Goal: Communication & Community: Ask a question

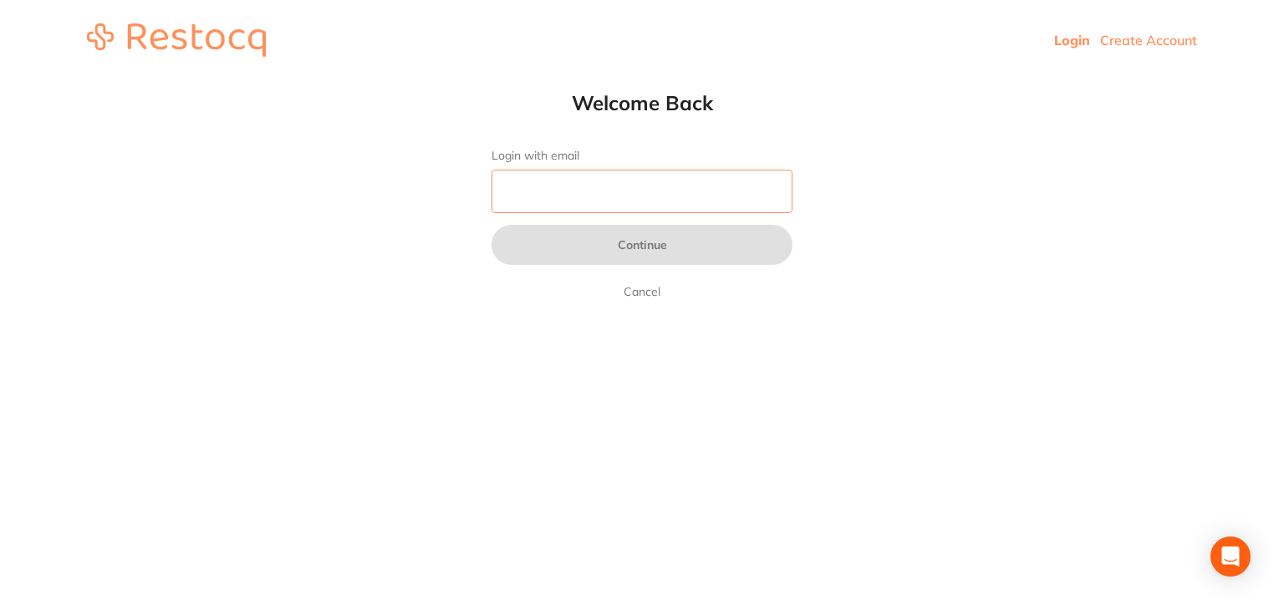
click at [584, 175] on input "Login with email" at bounding box center [641, 191] width 301 height 43
type input "[EMAIL_ADDRESS][DOMAIN_NAME]"
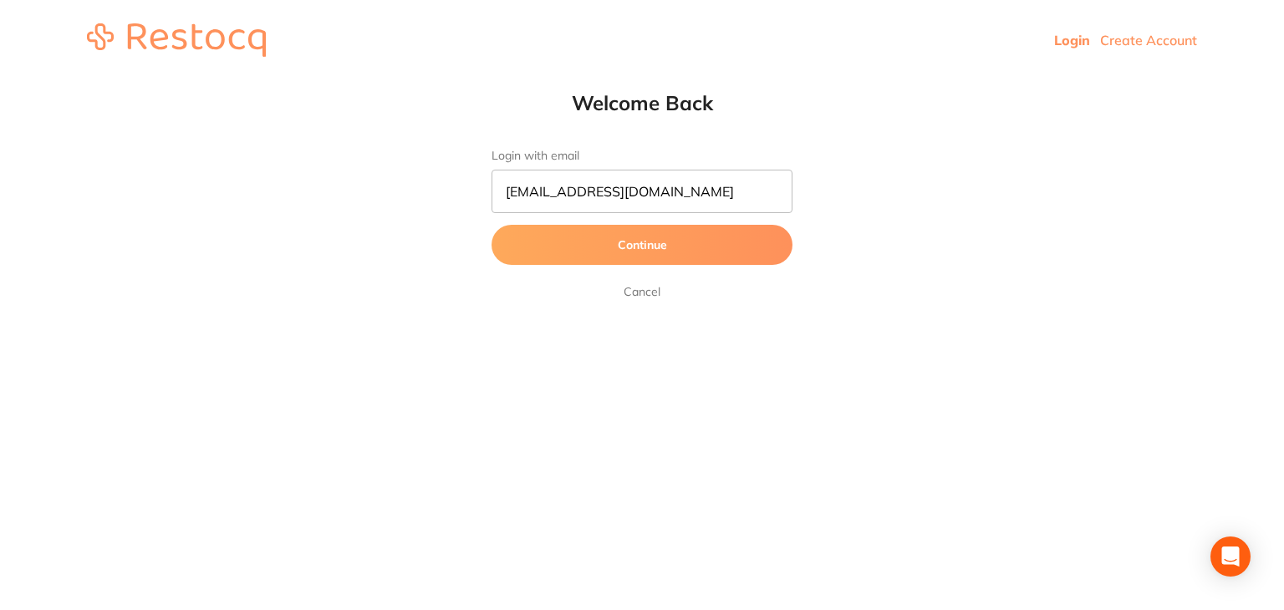
click at [649, 242] on button "Continue" at bounding box center [641, 245] width 301 height 40
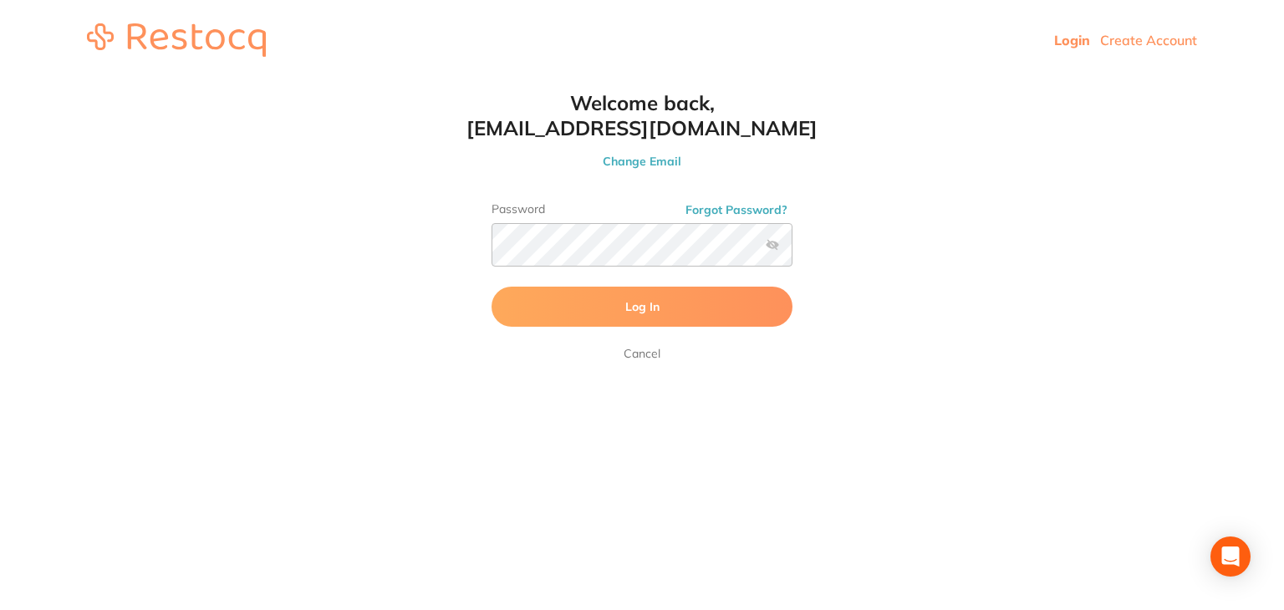
click at [644, 292] on button "Log In" at bounding box center [641, 307] width 301 height 40
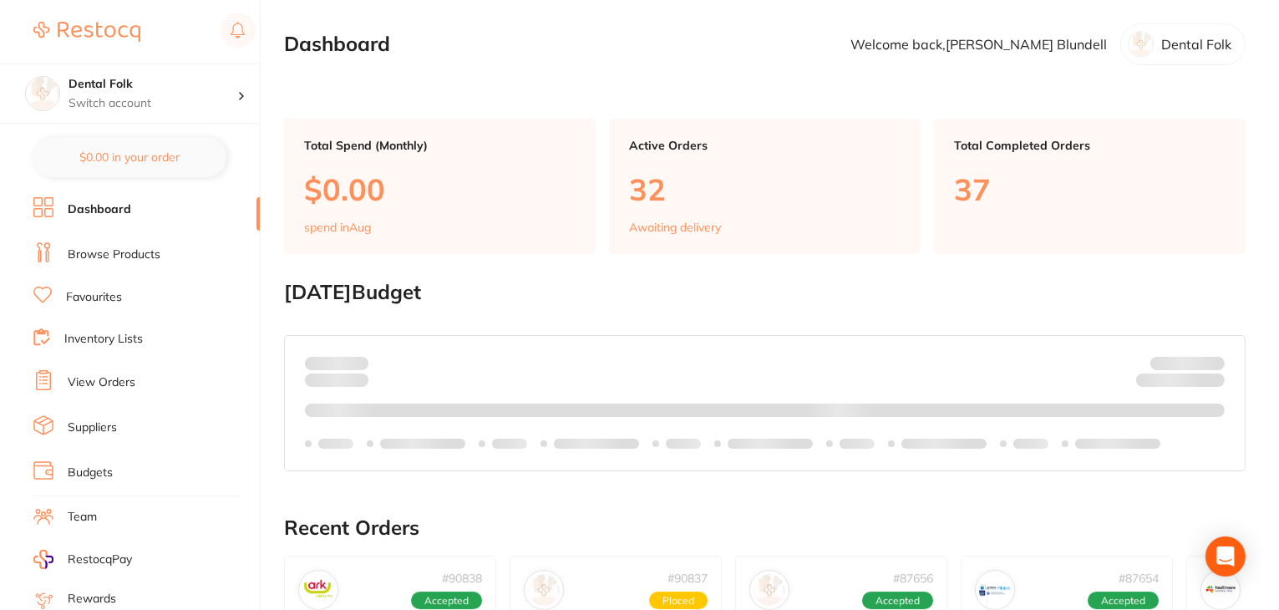
click at [102, 374] on link "View Orders" at bounding box center [102, 382] width 68 height 17
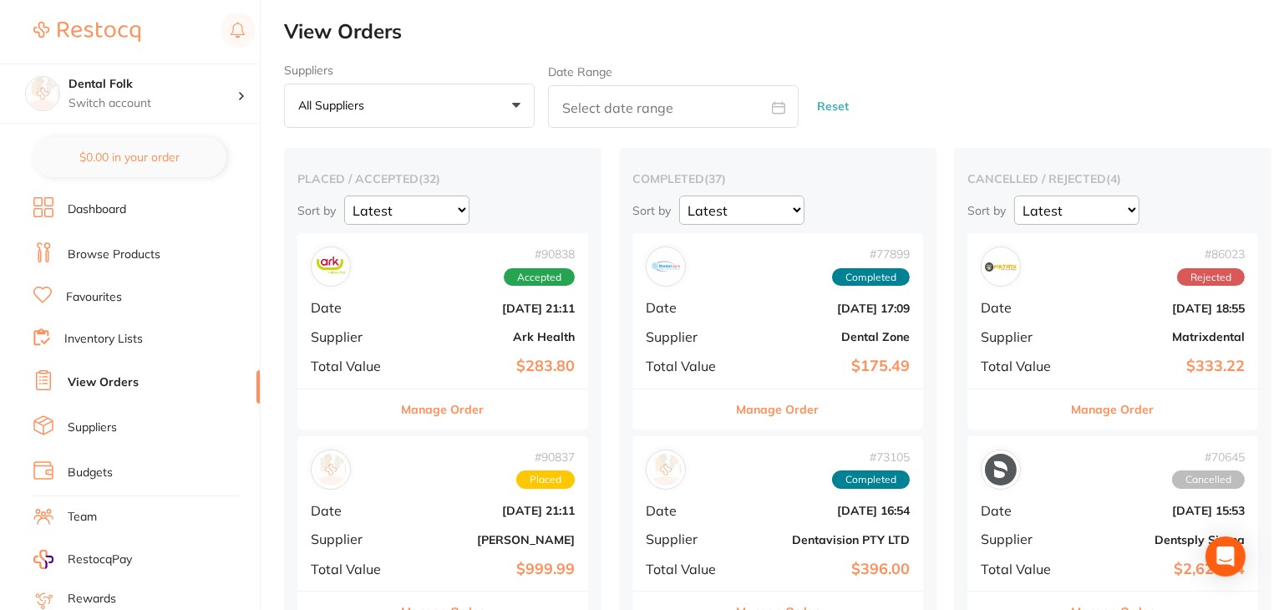
click at [94, 420] on link "Suppliers" at bounding box center [92, 428] width 49 height 17
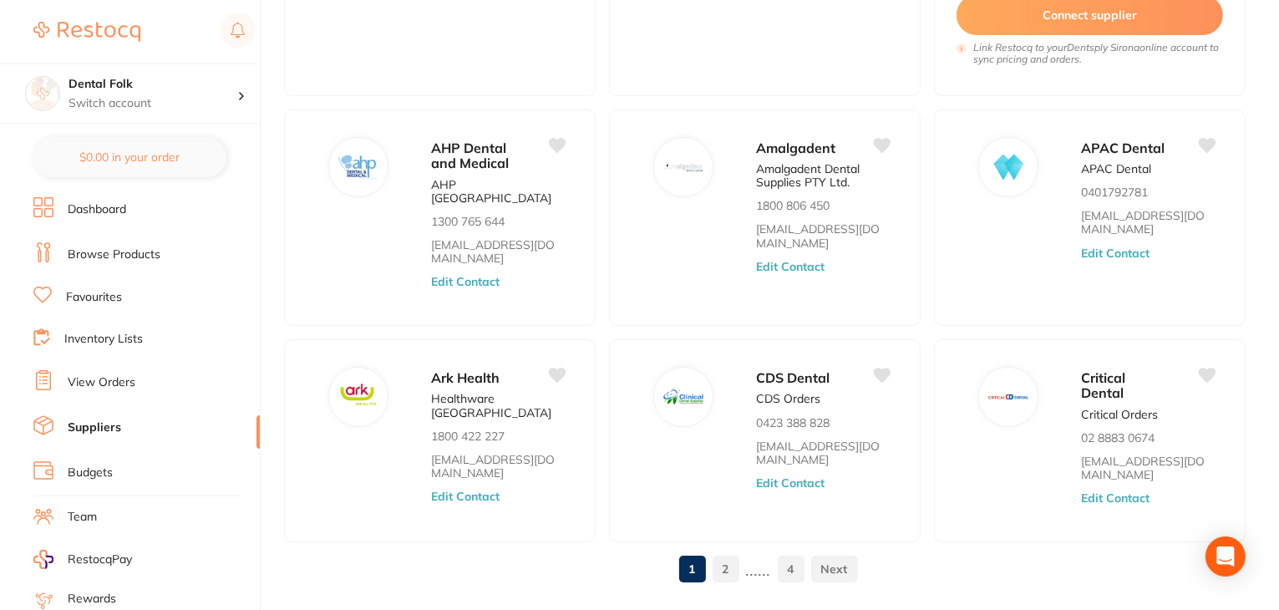
scroll to position [656, 0]
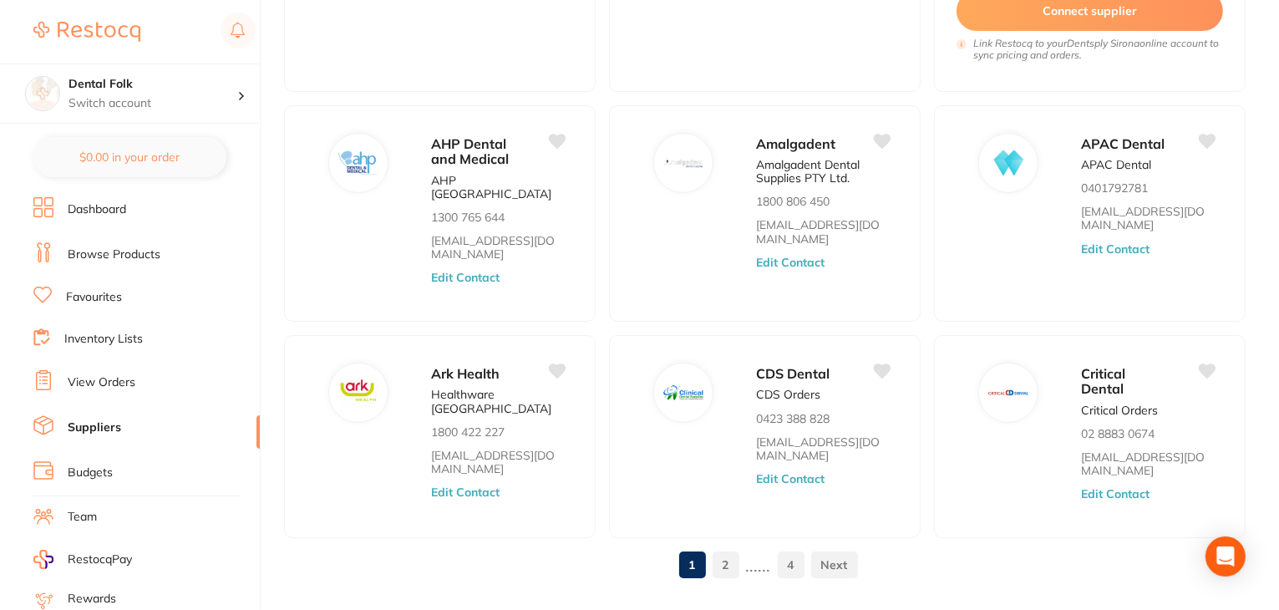
click at [839, 548] on link at bounding box center [834, 564] width 47 height 33
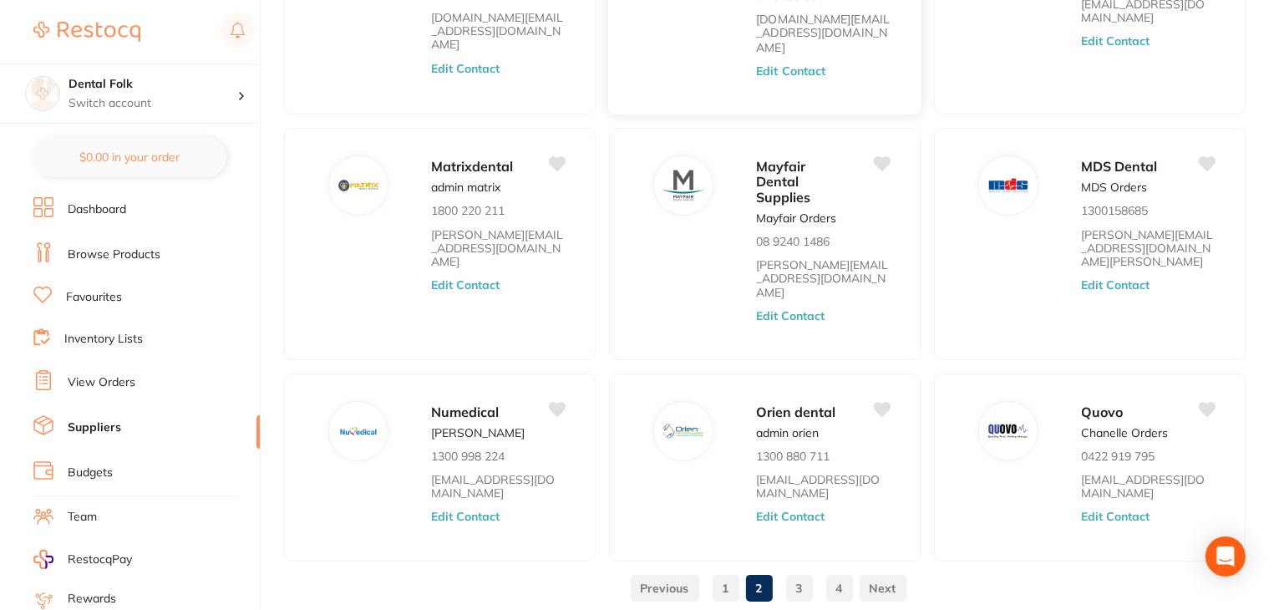
scroll to position [485, 0]
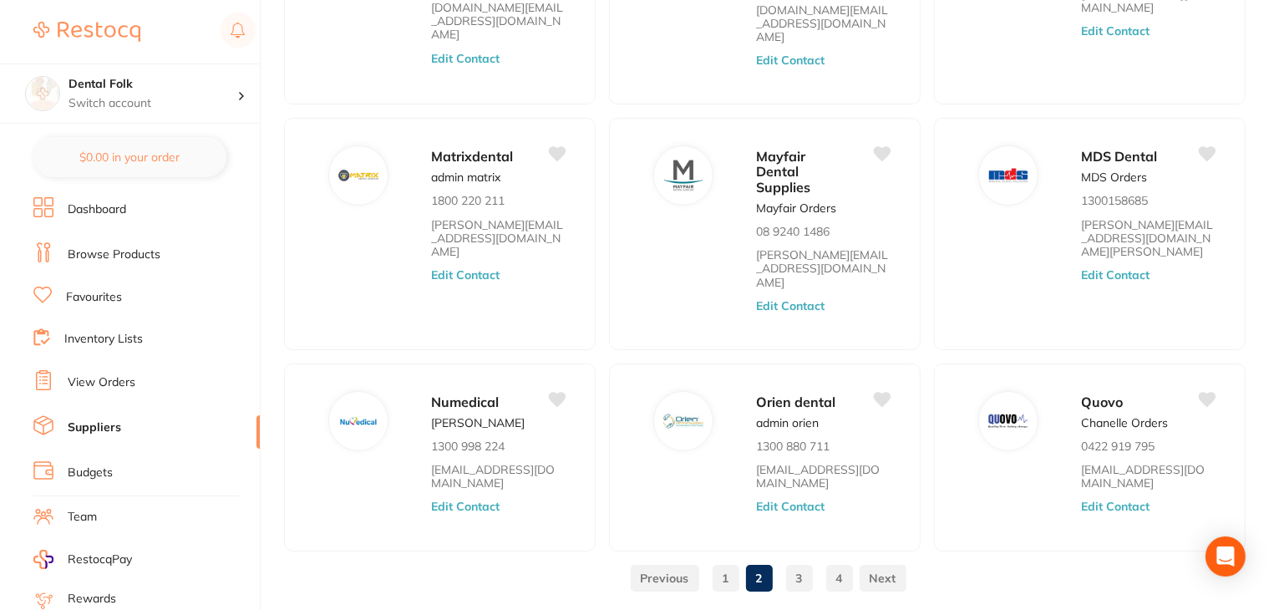
click at [889, 562] on link at bounding box center [883, 578] width 47 height 33
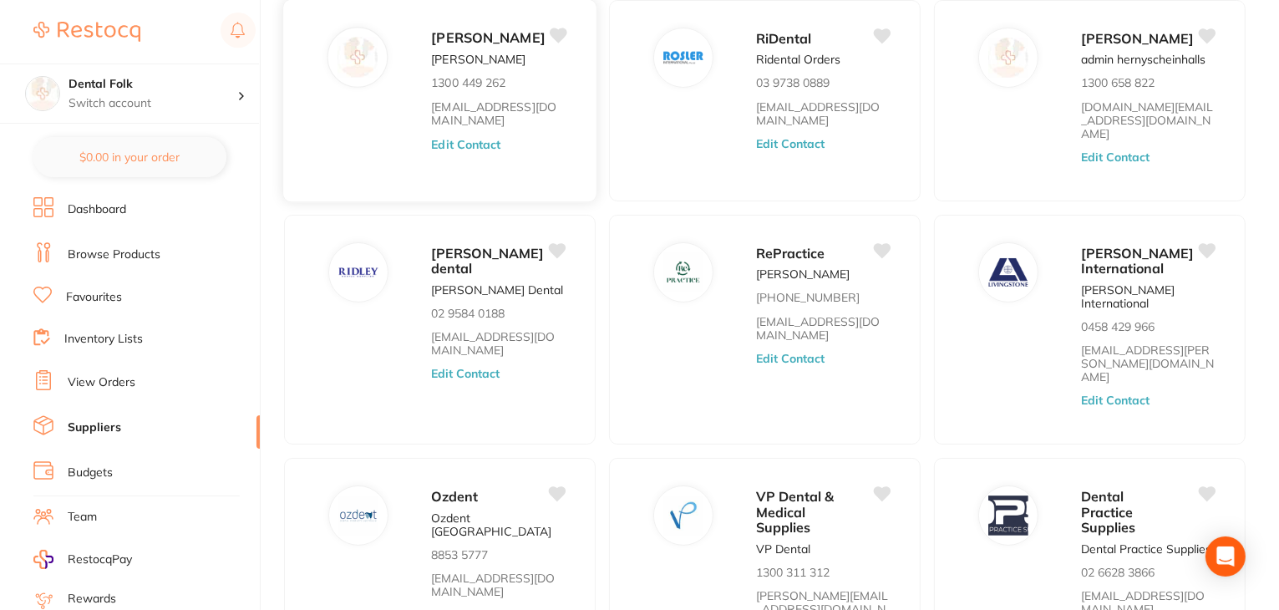
click at [517, 130] on div "Adam Dental Adam Dental 1300 449 262 save@adamdental.com.au Edit Contact" at bounding box center [505, 106] width 148 height 158
click at [473, 140] on button "Edit Contact" at bounding box center [465, 143] width 69 height 13
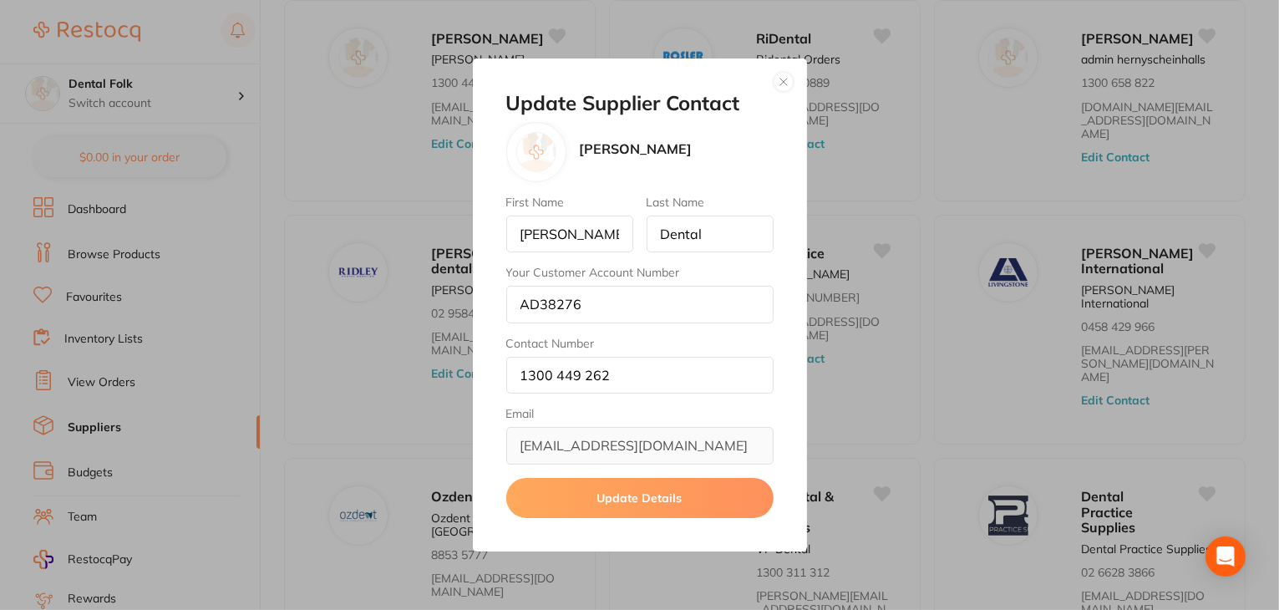
click at [787, 79] on button "button" at bounding box center [784, 82] width 20 height 20
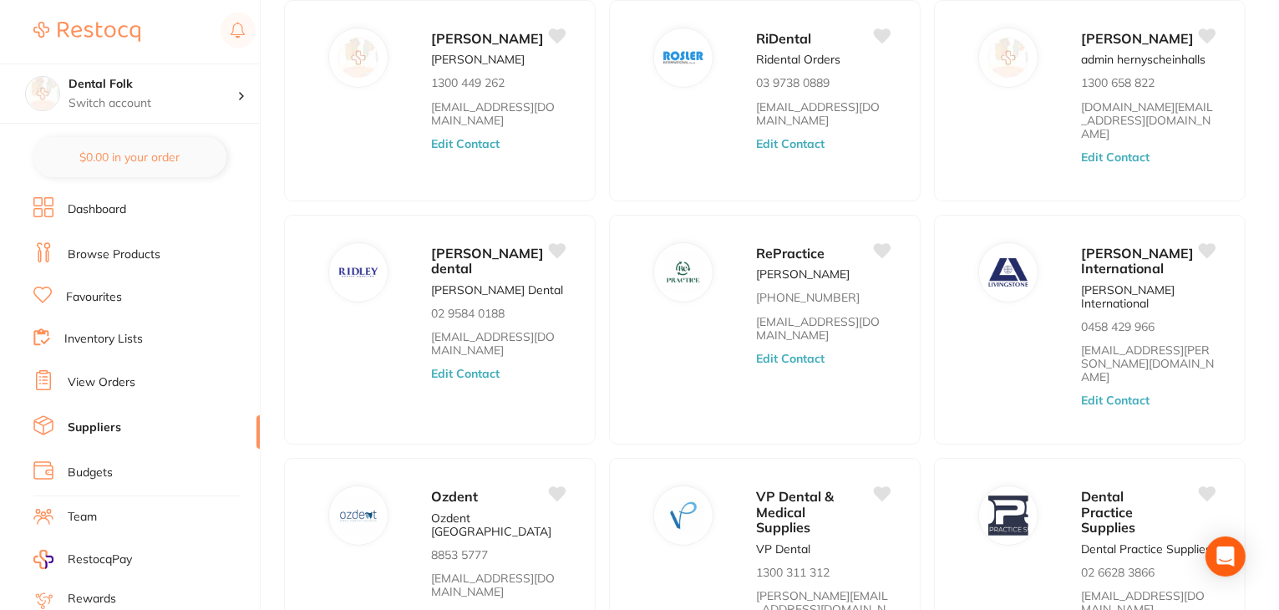
click at [114, 370] on li "View Orders" at bounding box center [146, 382] width 226 height 25
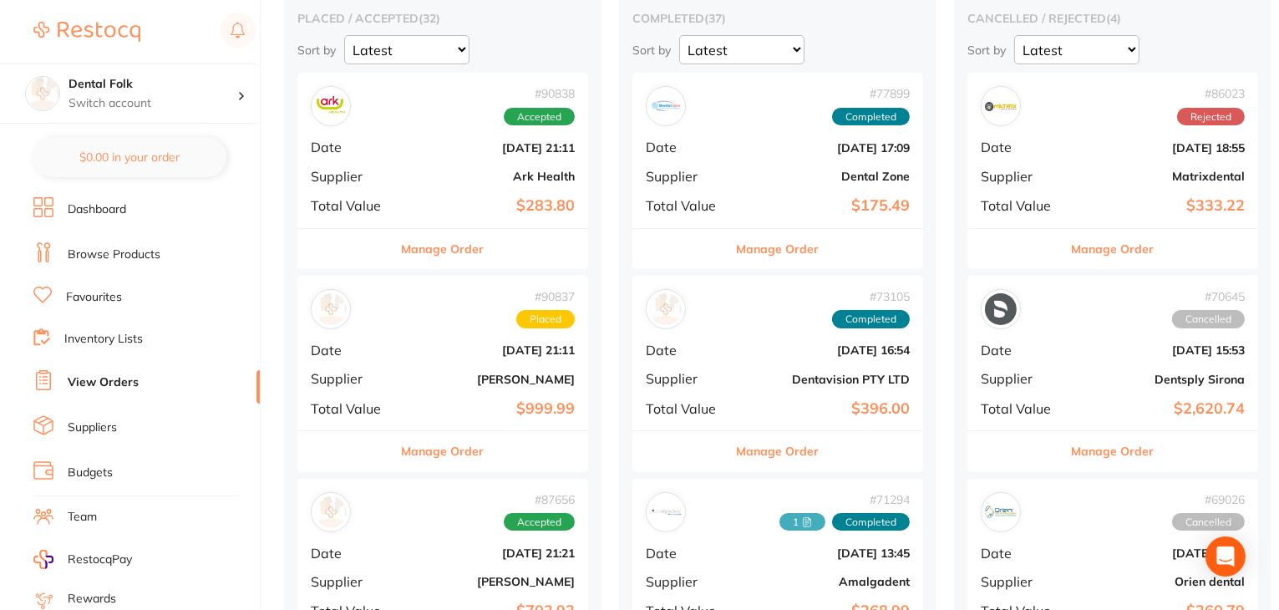
scroll to position [167, 0]
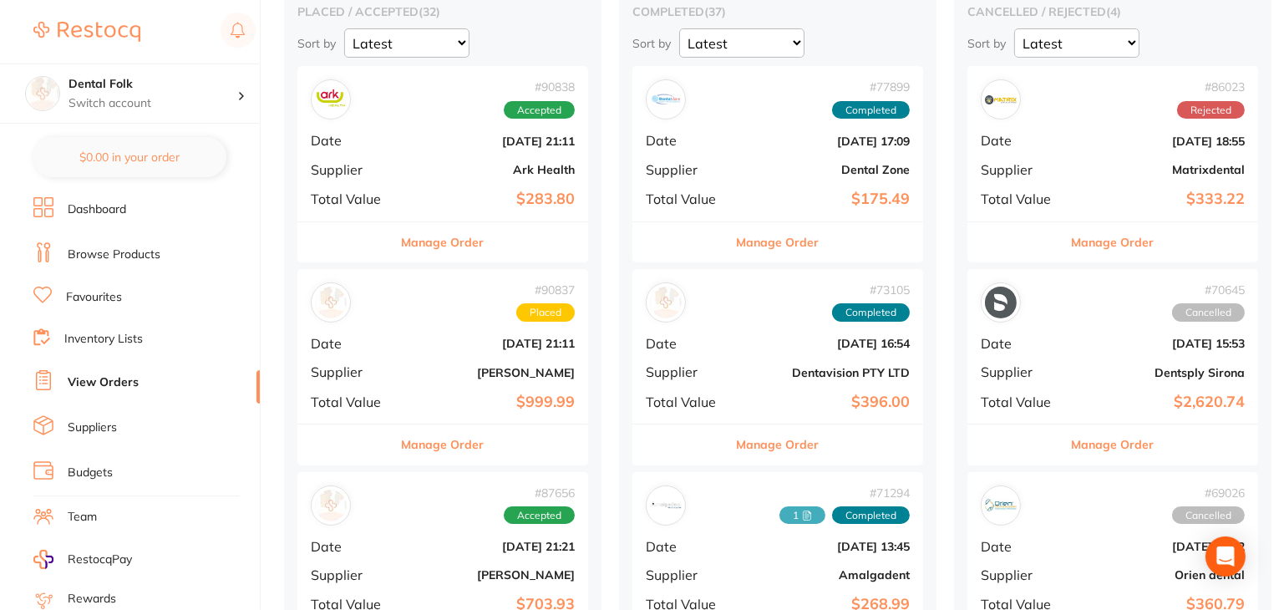
click at [442, 440] on button "Manage Order" at bounding box center [443, 445] width 83 height 40
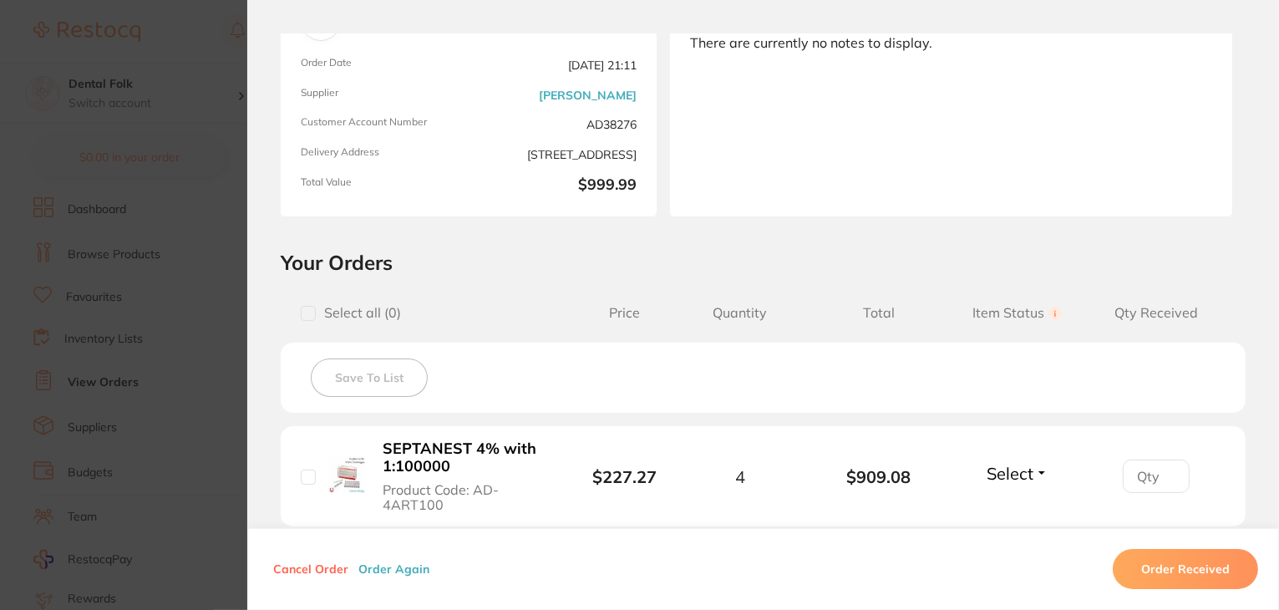
scroll to position [251, 0]
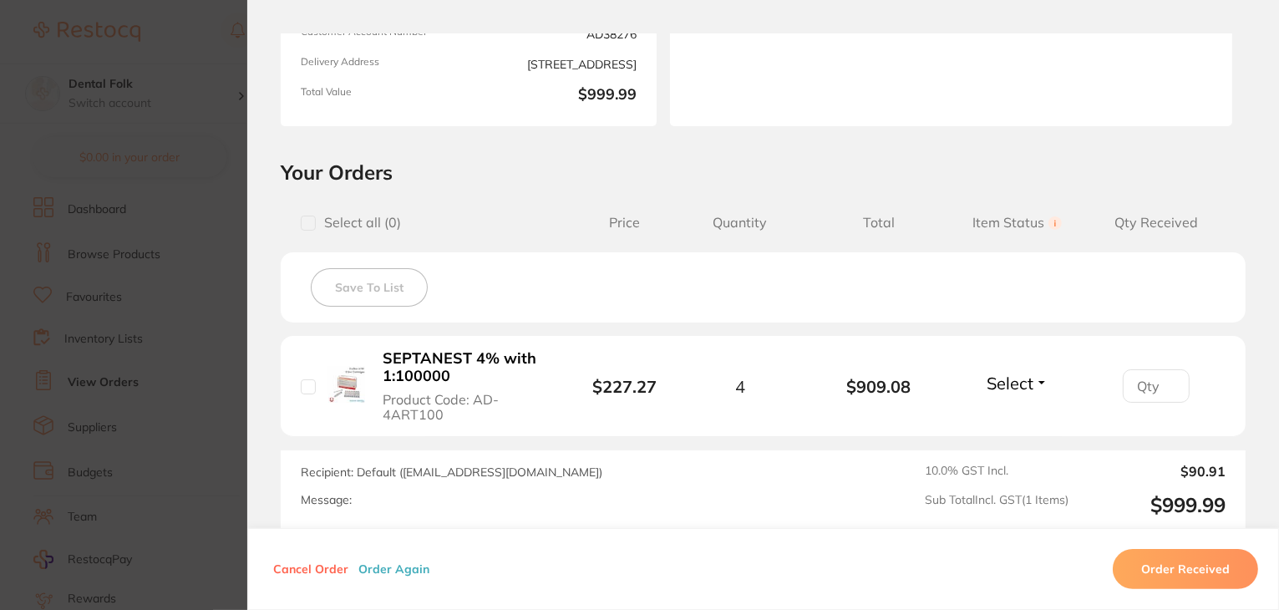
click at [303, 389] on input "checkbox" at bounding box center [308, 386] width 15 height 15
checkbox input "true"
click at [1031, 384] on button "Select" at bounding box center [1018, 383] width 72 height 21
click at [1041, 382] on button "Select" at bounding box center [1018, 383] width 72 height 21
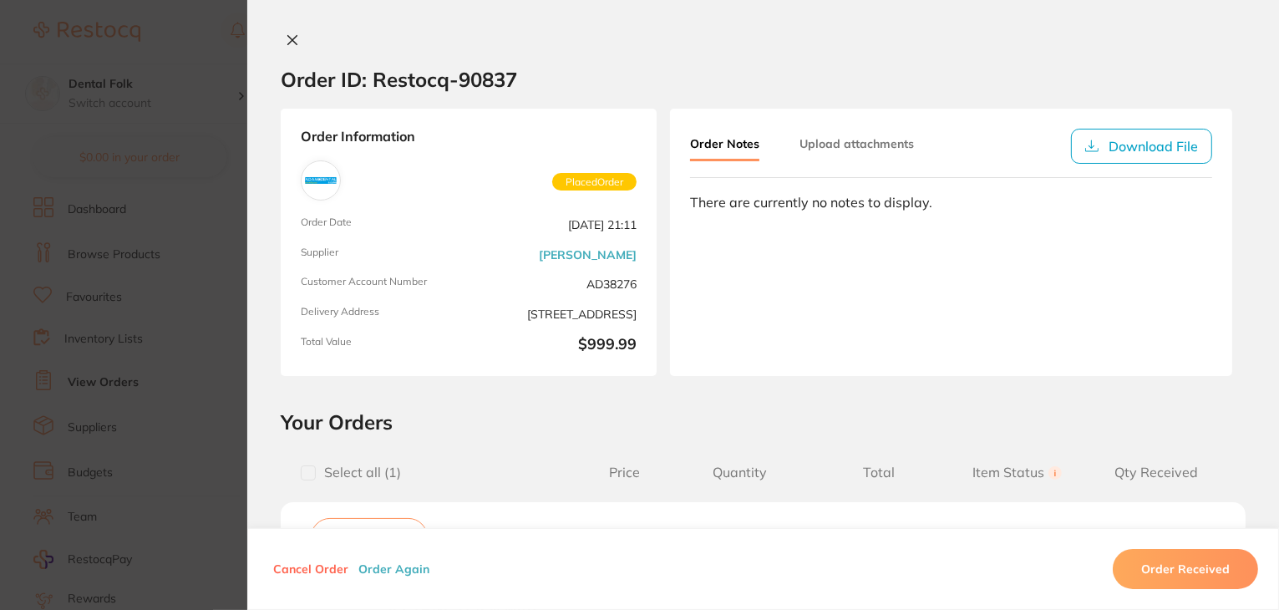
scroll to position [0, 0]
click at [290, 46] on icon at bounding box center [292, 40] width 13 height 13
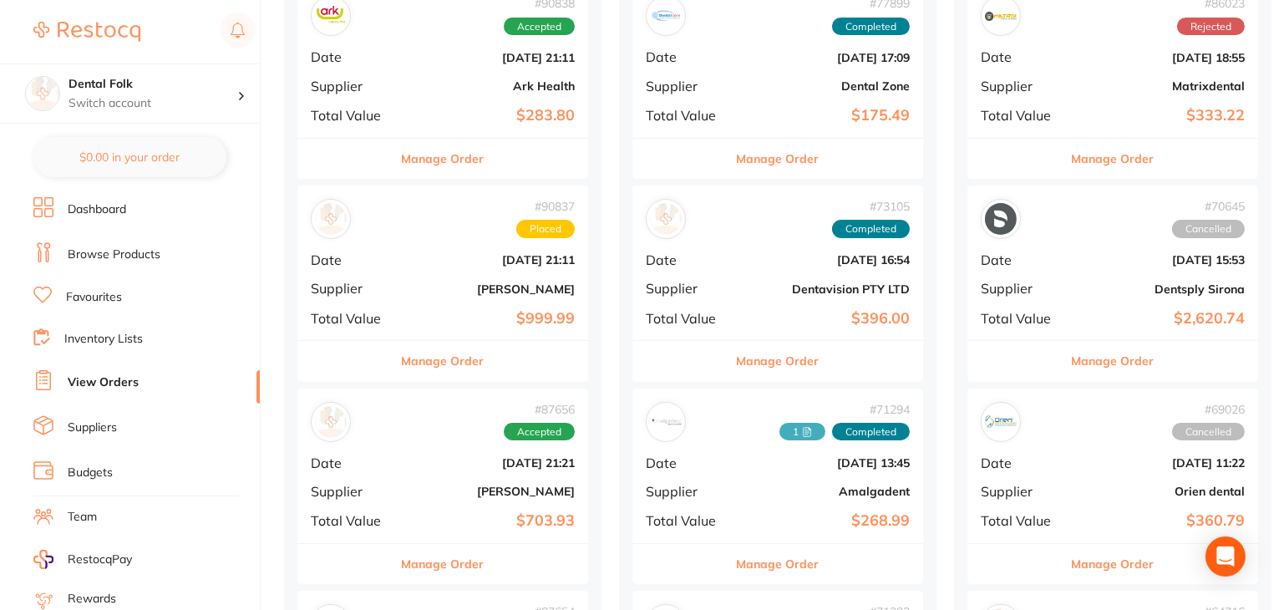
drag, startPoint x: 426, startPoint y: 331, endPoint x: 391, endPoint y: 335, distance: 35.3
click at [391, 335] on div "# 90837 Placed Date Aug 20 2025, 21:11 Supplier Adam Dental Total Value $999.99" at bounding box center [443, 263] width 291 height 155
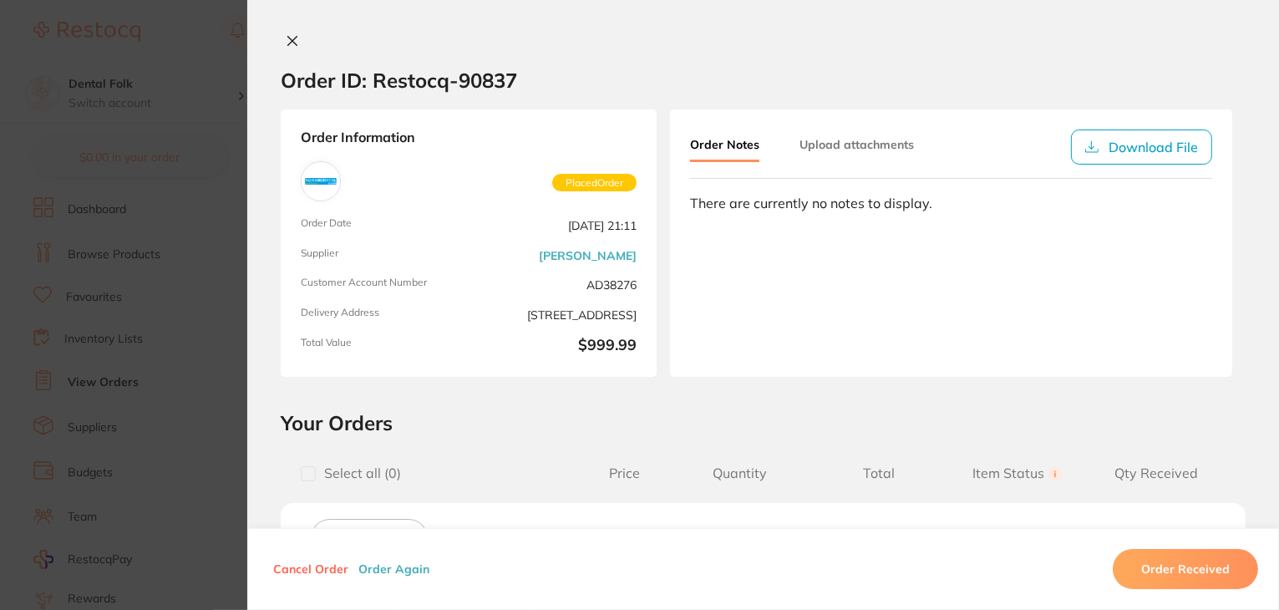
click at [298, 43] on button at bounding box center [292, 42] width 23 height 18
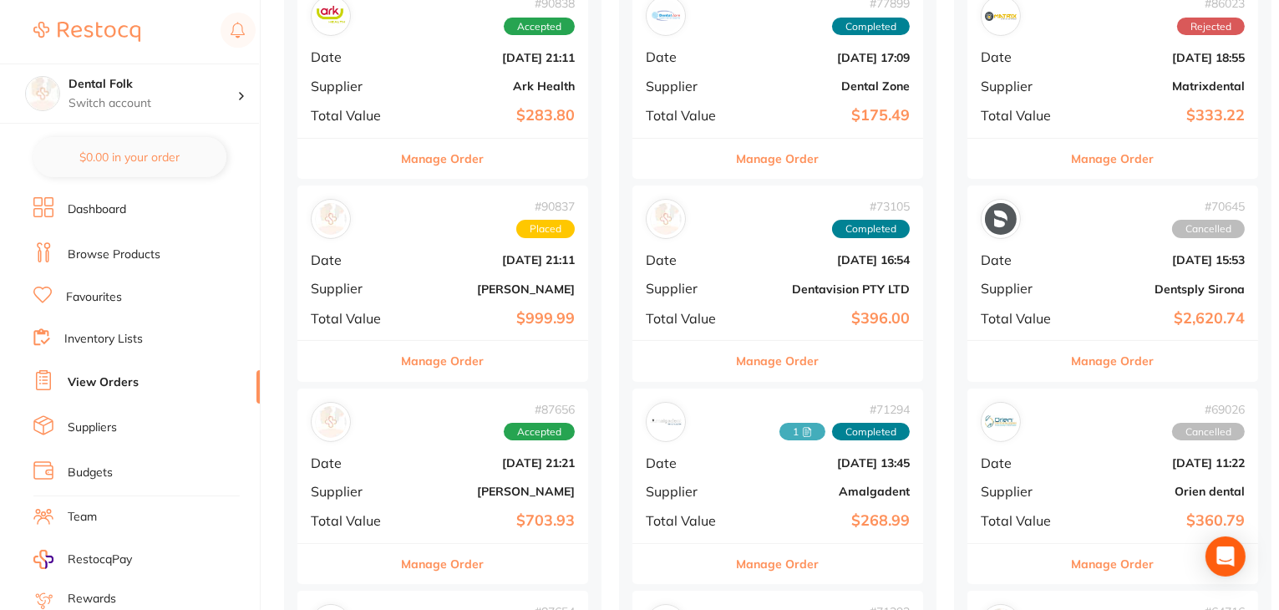
click at [442, 282] on b "Adam Dental" at bounding box center [491, 288] width 167 height 13
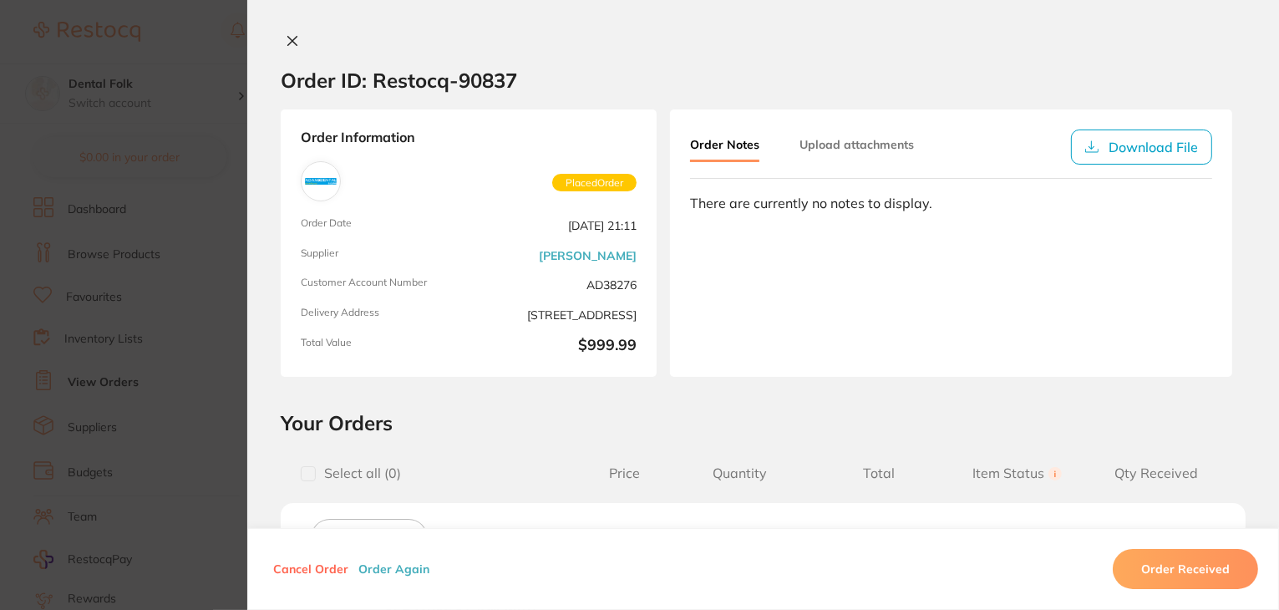
click at [293, 44] on icon at bounding box center [292, 40] width 13 height 13
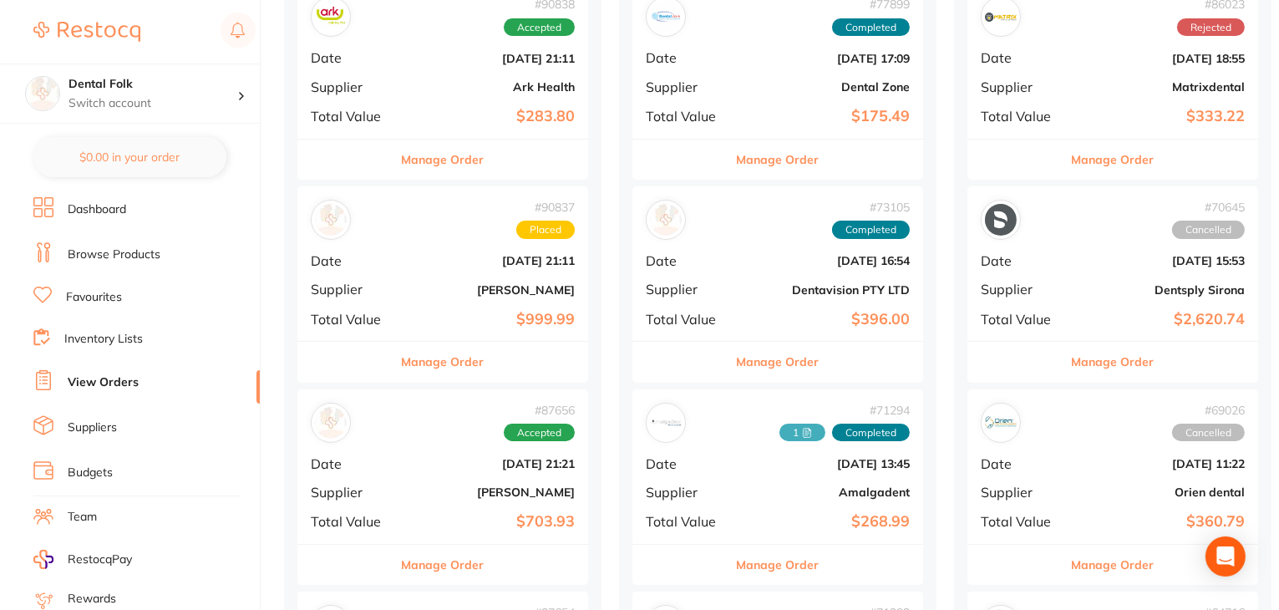
scroll to position [251, 0]
click at [1233, 557] on icon "Open Intercom Messenger" at bounding box center [1226, 557] width 22 height 22
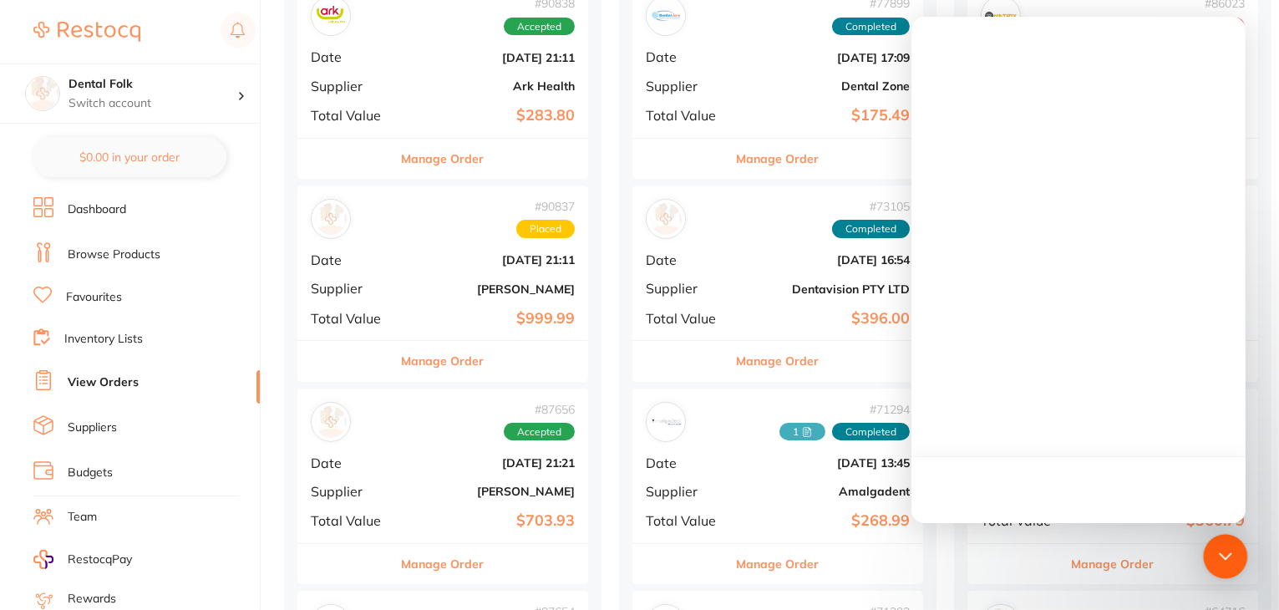
scroll to position [0, 0]
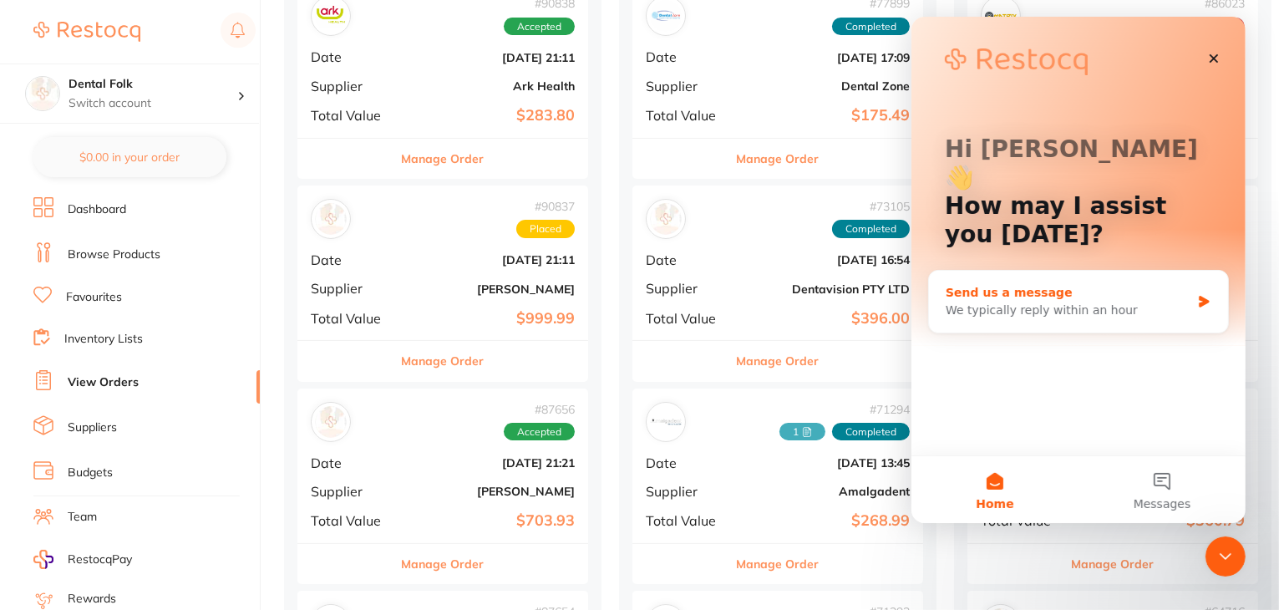
click at [1045, 302] on div "We typically reply within an hour" at bounding box center [1067, 311] width 245 height 18
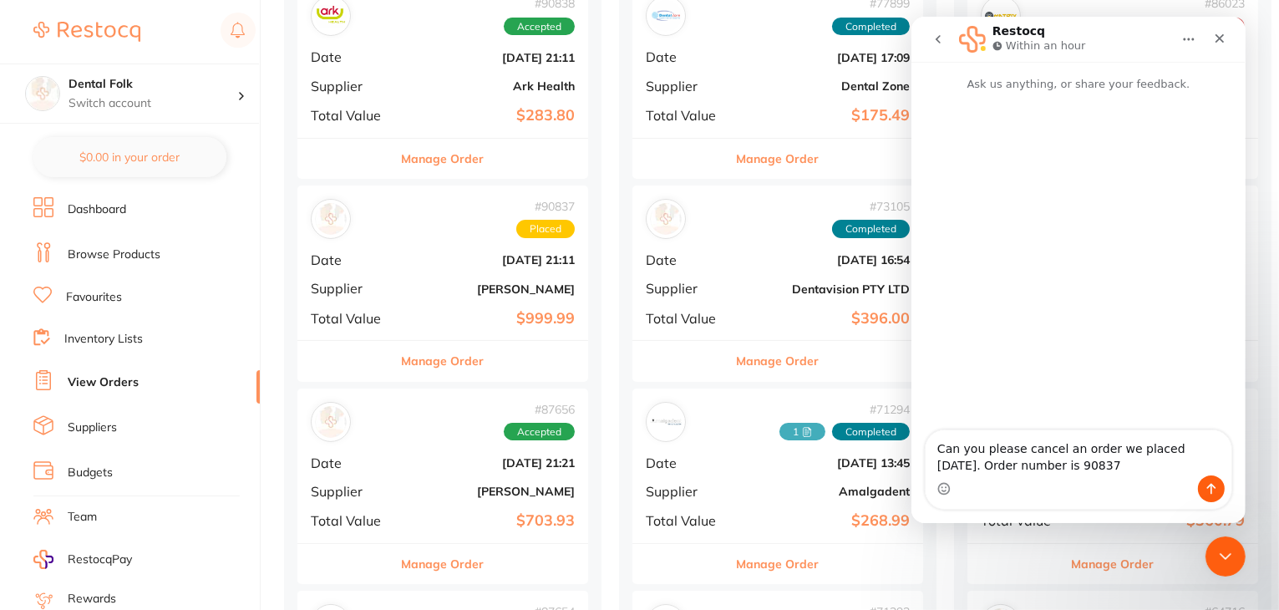
type textarea "Can you please cancel an order we placed yesterday. Order number is 90837"
click at [1208, 488] on icon "Send a message…" at bounding box center [1210, 488] width 13 height 13
